Goal: Navigation & Orientation: Find specific page/section

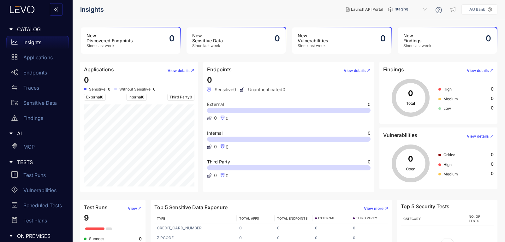
scroll to position [33, 0]
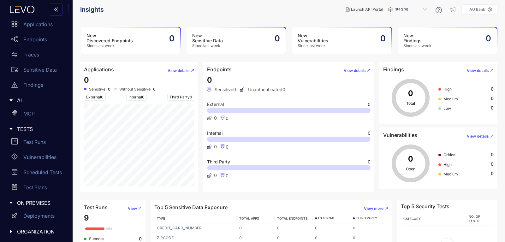
click at [9, 231] on icon "caret-right" at bounding box center [11, 231] width 4 height 4
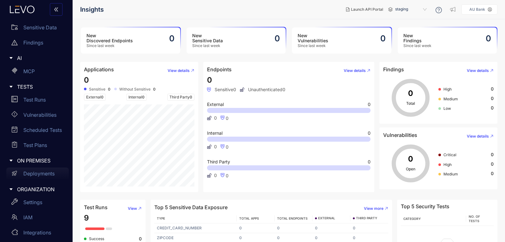
scroll to position [94, 0]
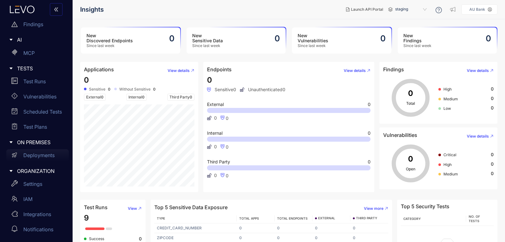
click at [40, 153] on p "Deployments" at bounding box center [38, 155] width 31 height 6
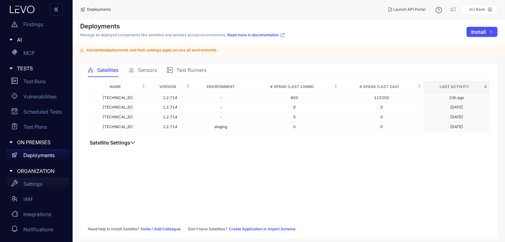
click at [32, 189] on div "Settings" at bounding box center [37, 184] width 62 height 13
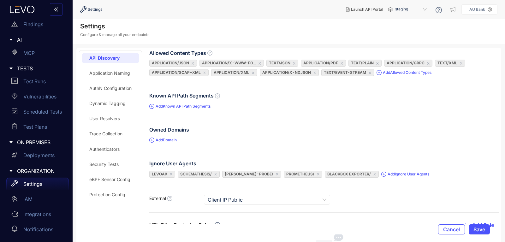
click at [107, 131] on div "Trace Collection" at bounding box center [110, 134] width 57 height 10
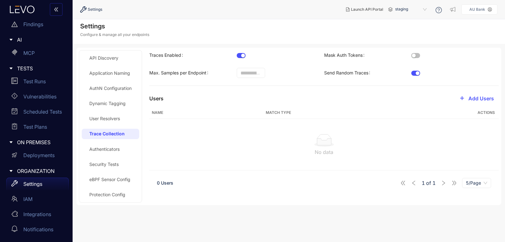
click at [106, 121] on div "User Resolvers" at bounding box center [104, 118] width 31 height 5
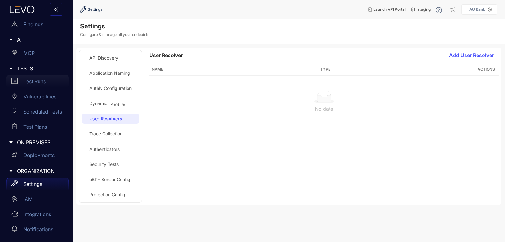
click at [44, 89] on link "Test Runs" at bounding box center [37, 82] width 62 height 15
